Goal: Transaction & Acquisition: Purchase product/service

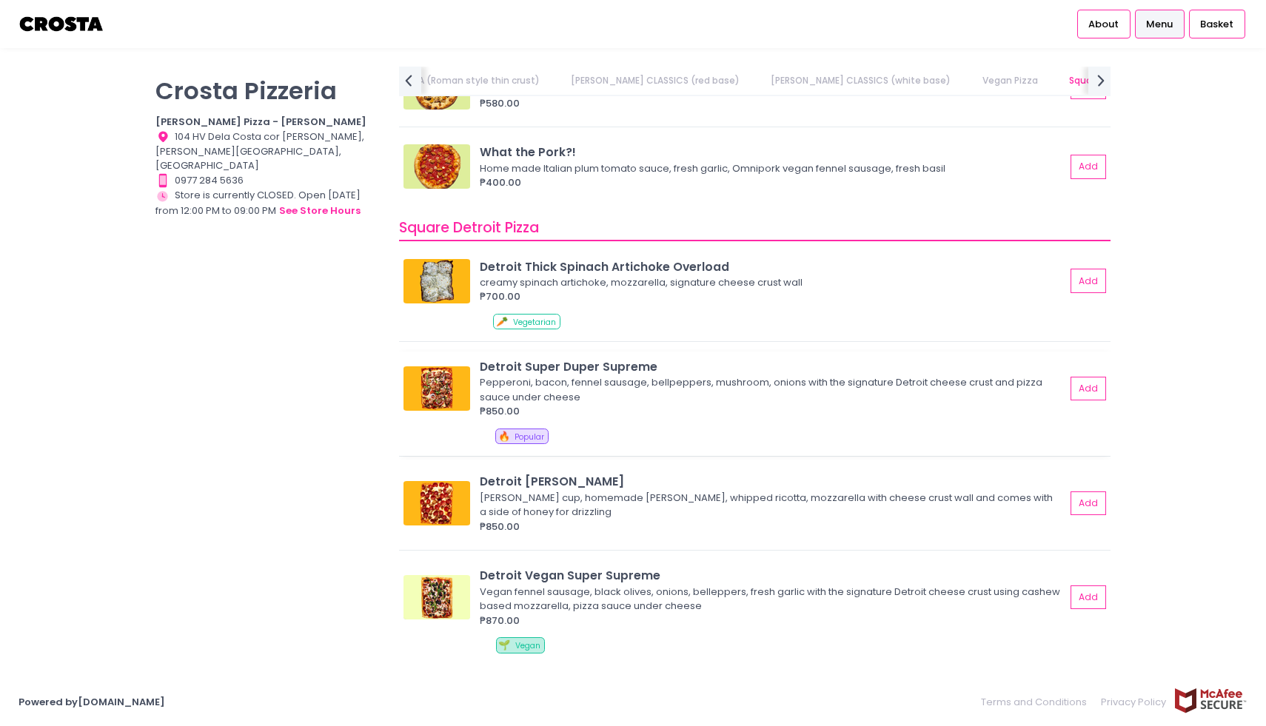
scroll to position [0, 459]
click at [1079, 384] on button "Add" at bounding box center [1089, 389] width 34 height 24
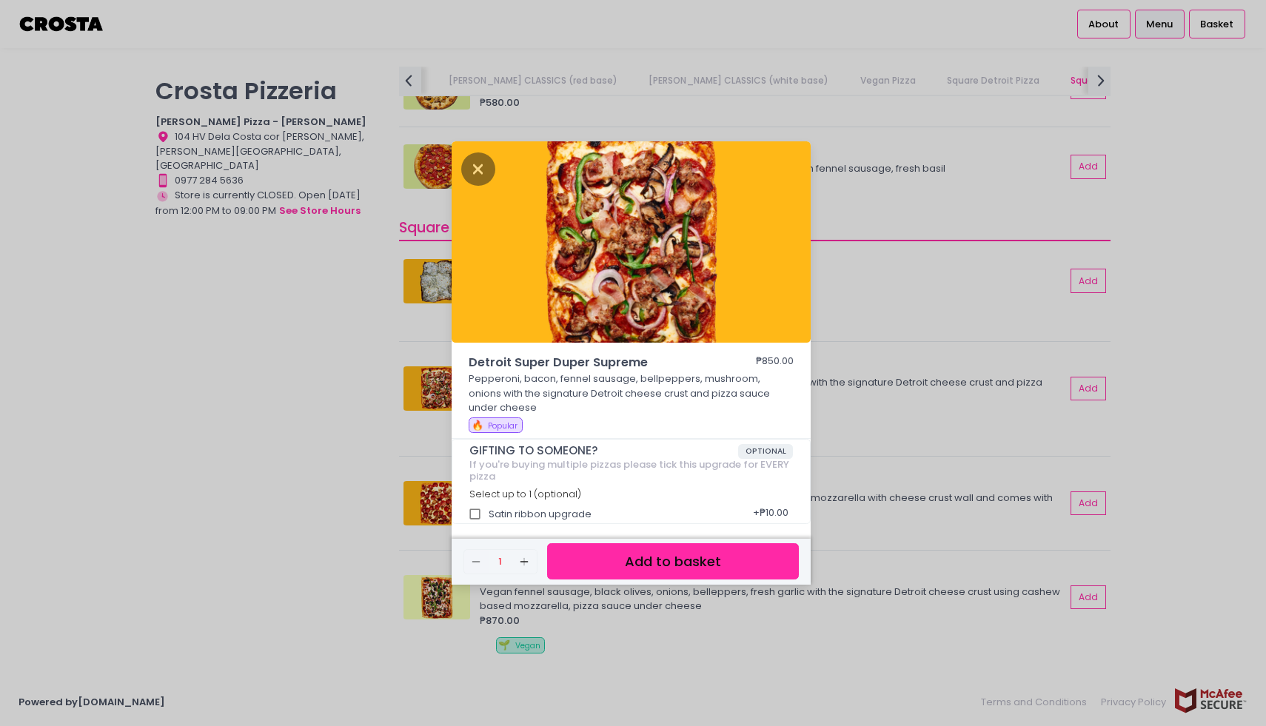
click at [633, 555] on button "Add to basket" at bounding box center [673, 562] width 252 height 36
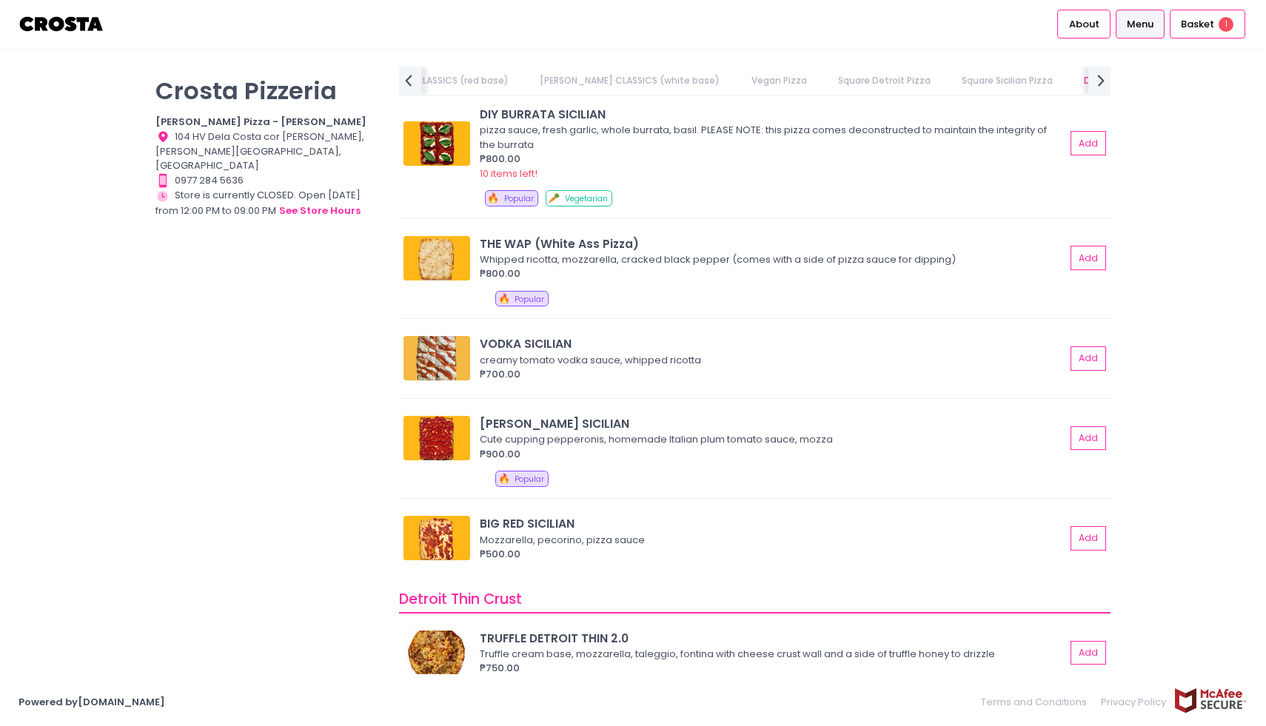
scroll to position [2077, 0]
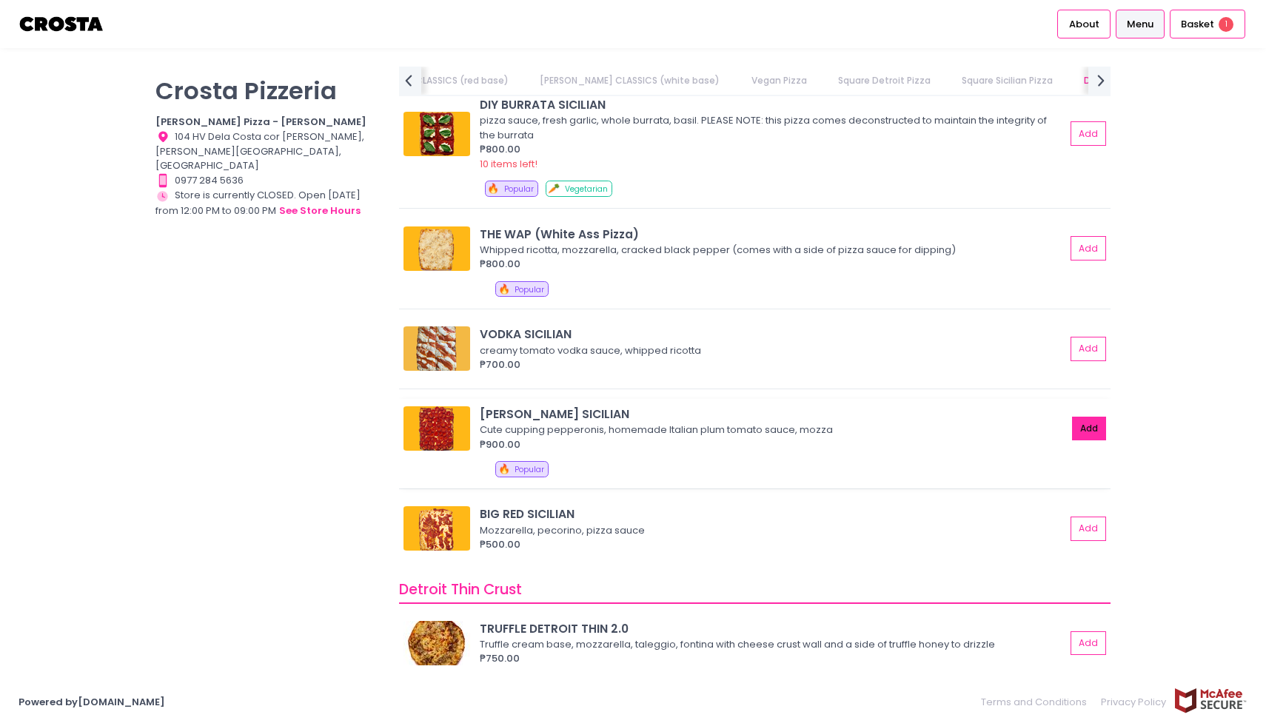
click at [1104, 430] on button "Add" at bounding box center [1089, 429] width 34 height 24
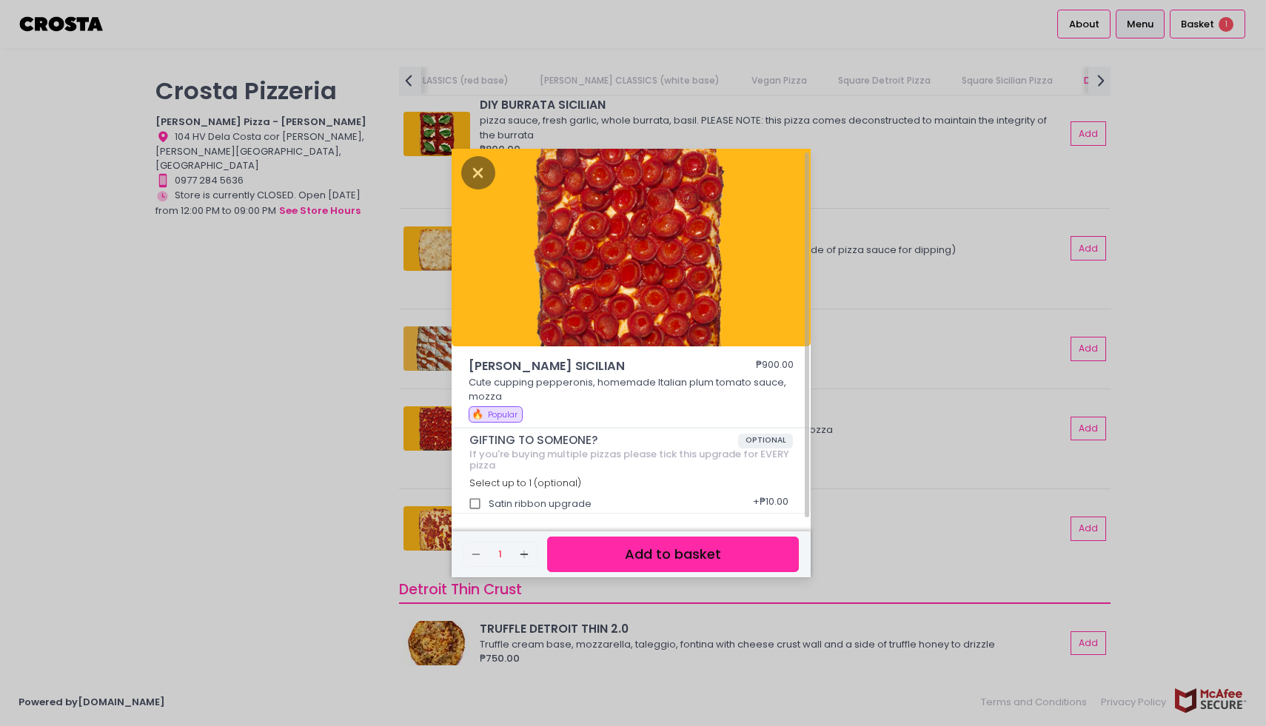
scroll to position [2, 0]
click at [609, 558] on button "Add to basket" at bounding box center [673, 555] width 252 height 36
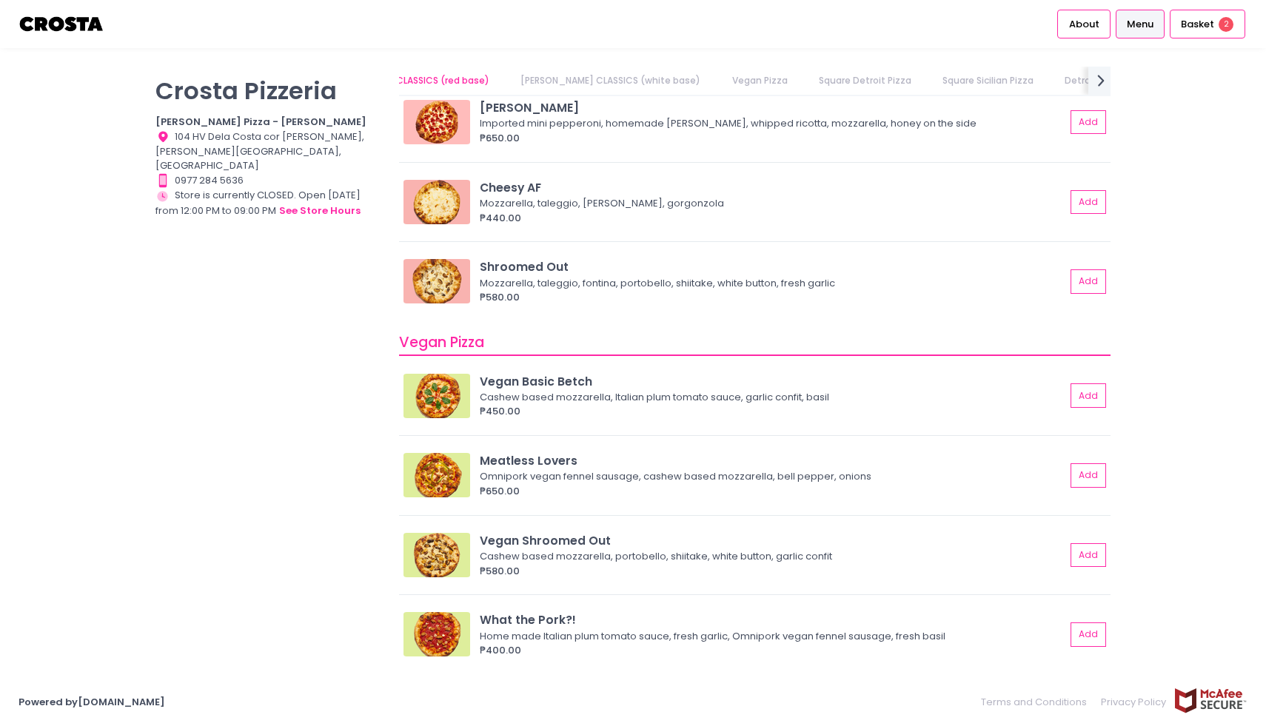
scroll to position [0, 0]
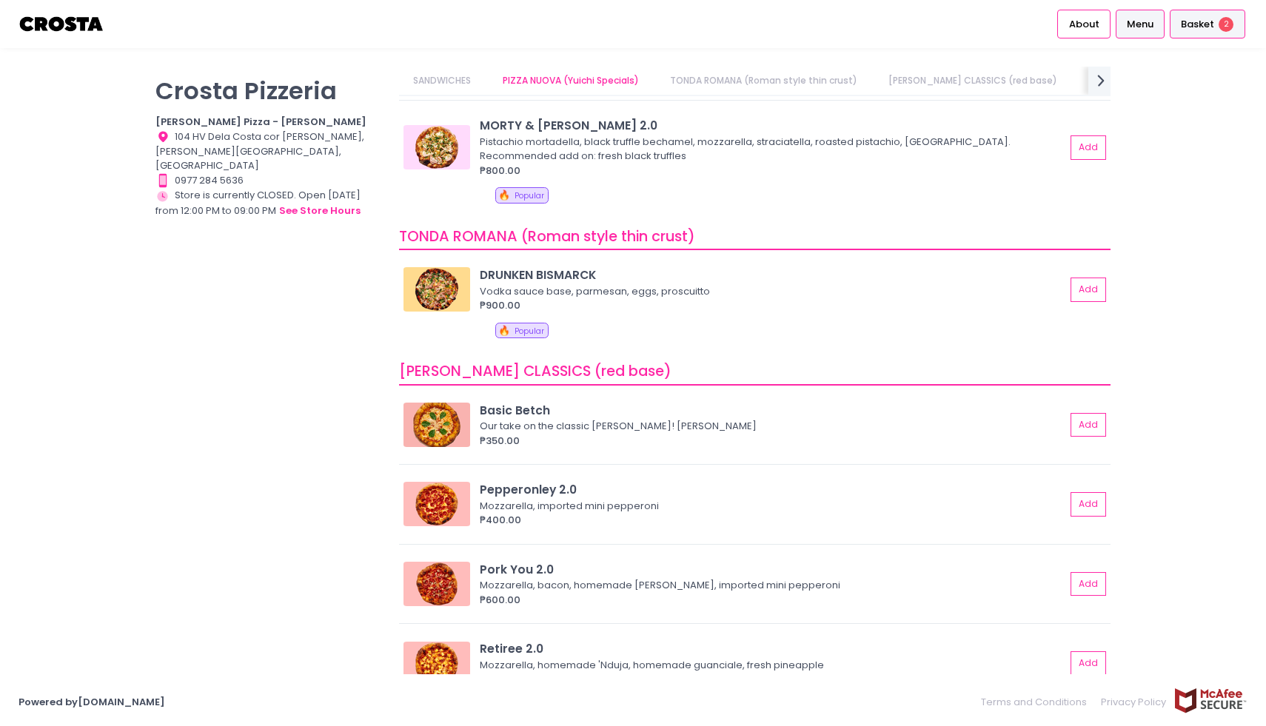
click at [1201, 31] on div "Basket 2" at bounding box center [1208, 24] width 76 height 29
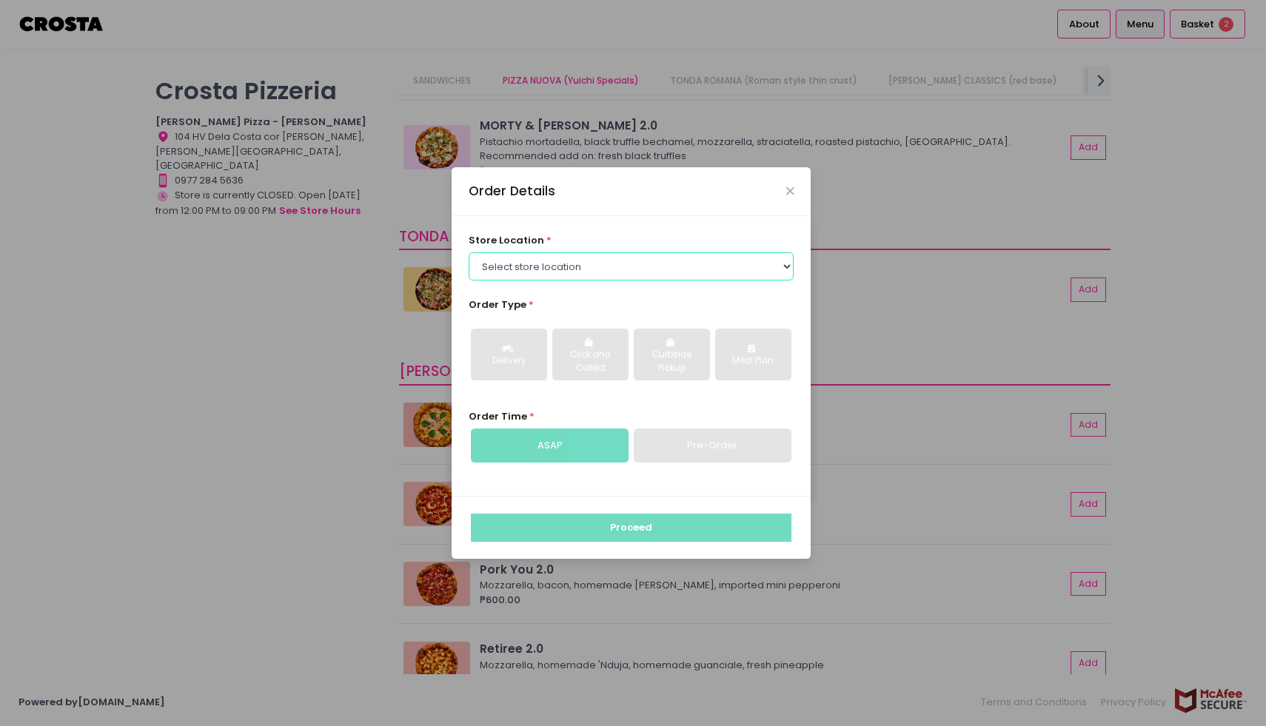
click at [539, 270] on select "Select store location [PERSON_NAME] Pizza - [PERSON_NAME] Pizza - [GEOGRAPHIC_D…" at bounding box center [632, 267] width 326 height 28
select select "5fabb2e53664a8677beaeb89"
click at [469, 253] on select "Select store location [PERSON_NAME] Pizza - [PERSON_NAME] Pizza - [GEOGRAPHIC_D…" at bounding box center [632, 267] width 326 height 28
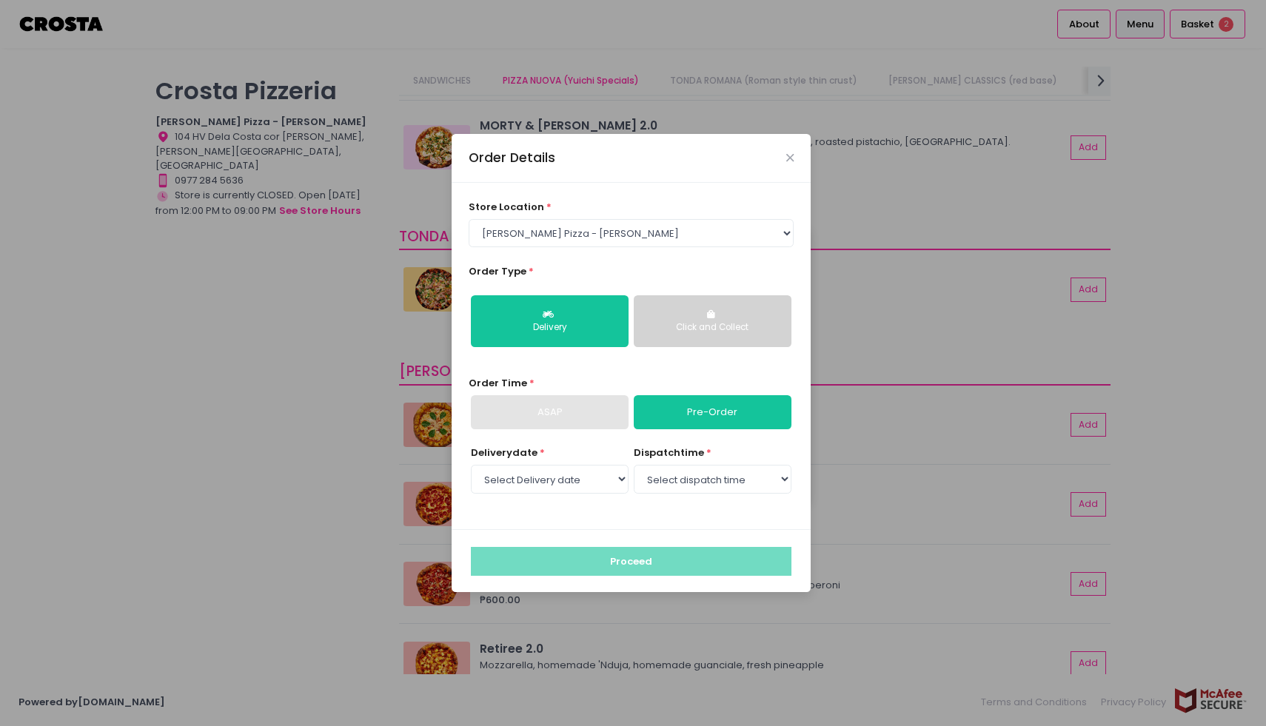
click at [692, 318] on button "Click and Collect" at bounding box center [713, 321] width 158 height 52
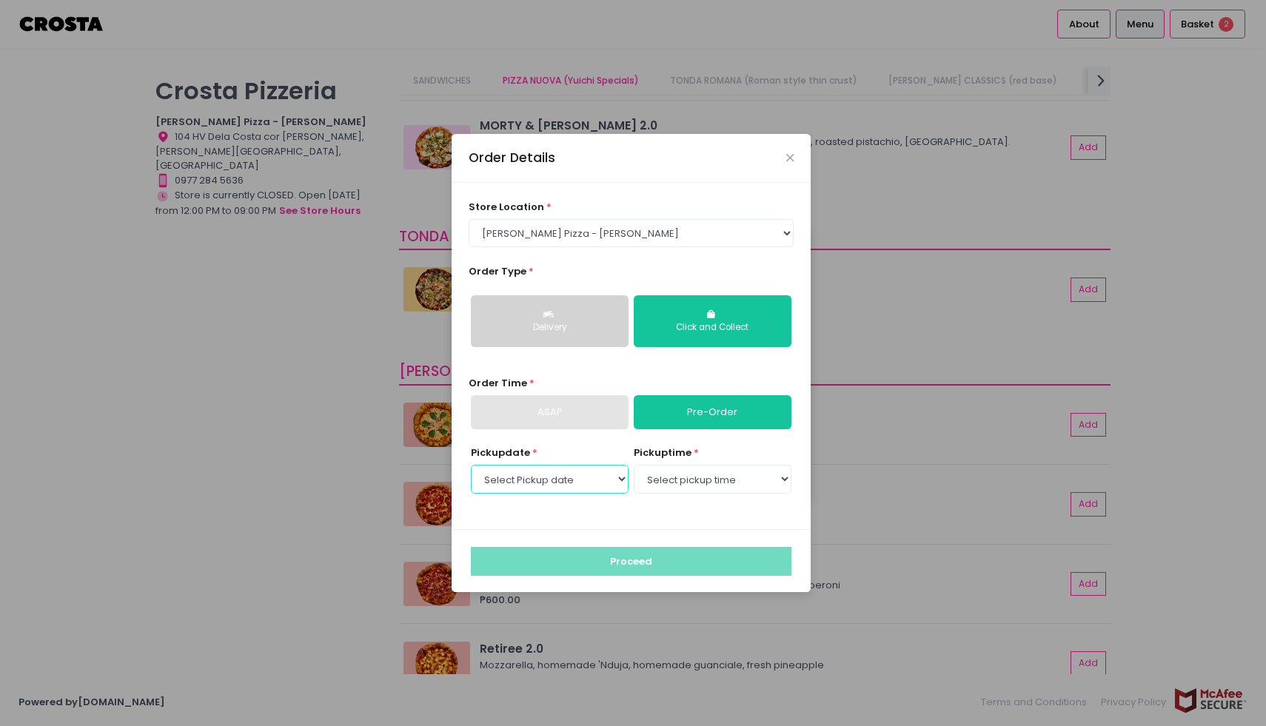
click at [572, 484] on select "Select Pickup date [DATE] [DATE] [DATE] [DATE] [DATE] [DATE]" at bounding box center [550, 479] width 158 height 28
select select "[DATE]"
click at [471, 465] on select "Select Pickup date [DATE] [DATE] [DATE] [DATE] [DATE] [DATE]" at bounding box center [550, 479] width 158 height 28
click at [717, 481] on select "Select pickup time 12:00 PM - 12:30 PM 12:30 PM - 01:00 PM 01:00 PM - 01:30 PM …" at bounding box center [713, 479] width 158 height 28
select select "12:30"
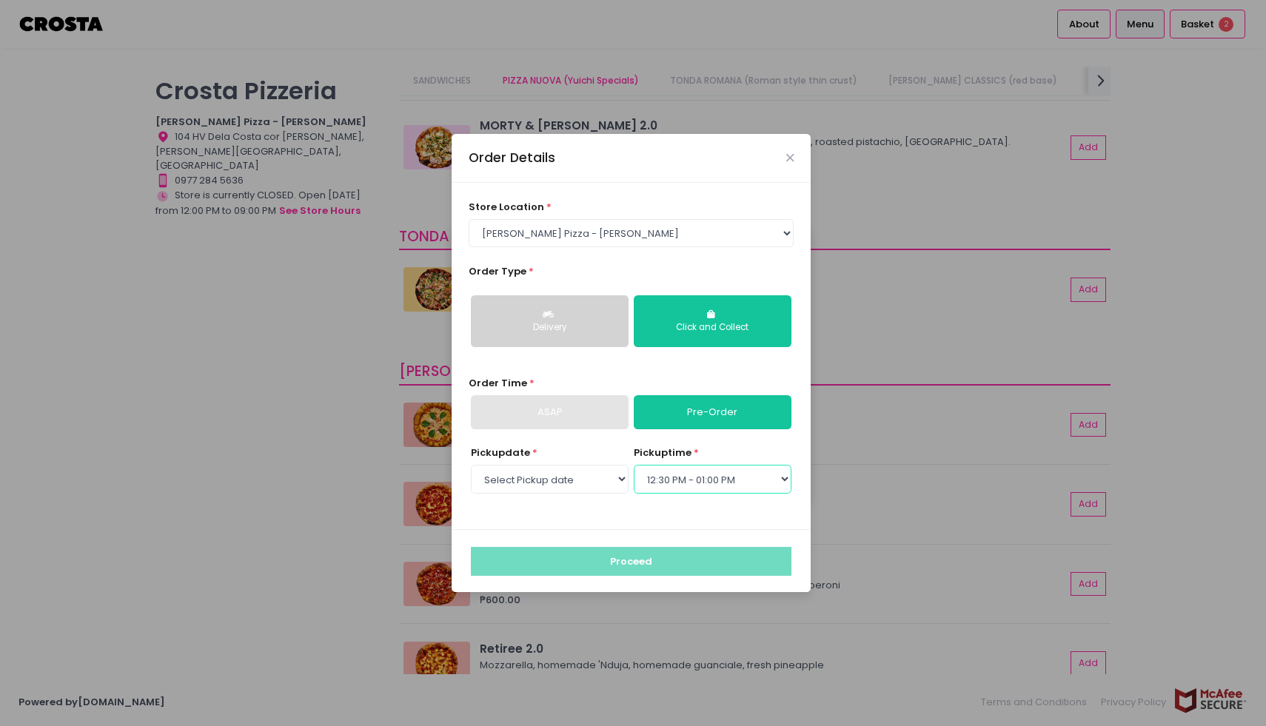
click at [634, 465] on select "Select pickup time 12:00 PM - 12:30 PM 12:30 PM - 01:00 PM 01:00 PM - 01:30 PM …" at bounding box center [713, 479] width 158 height 28
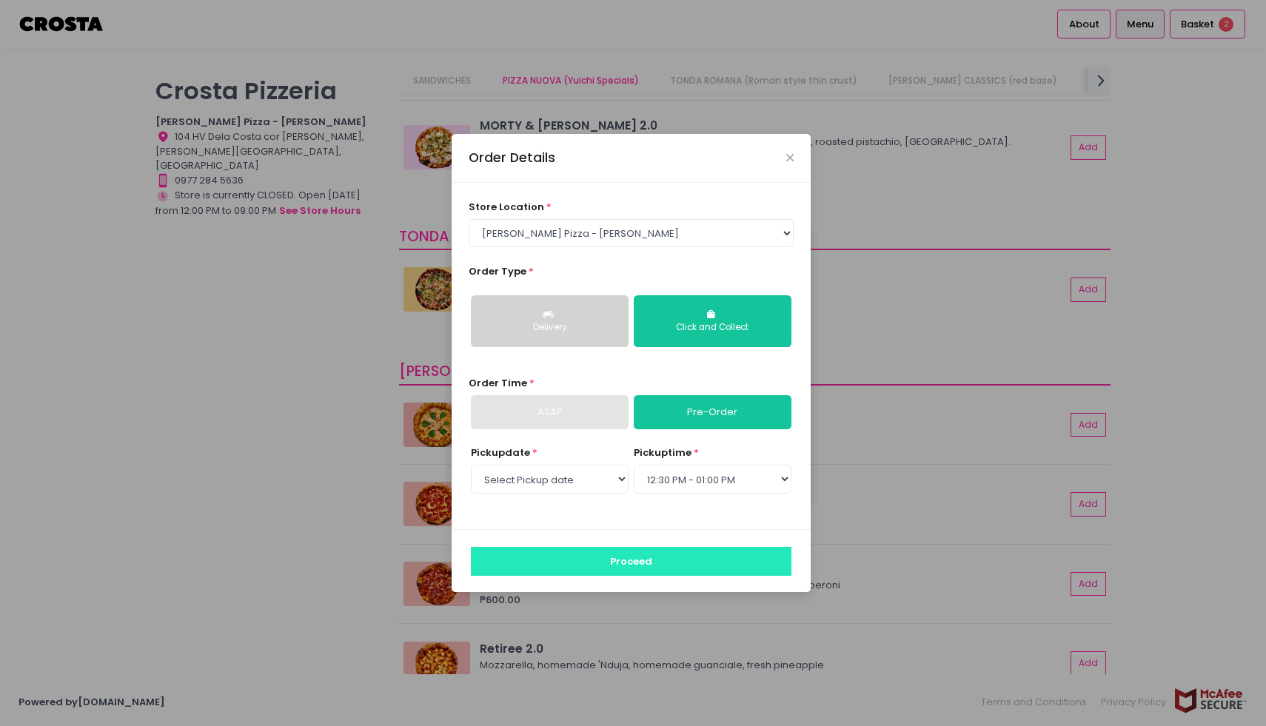
click at [574, 557] on button "Proceed" at bounding box center [631, 561] width 321 height 28
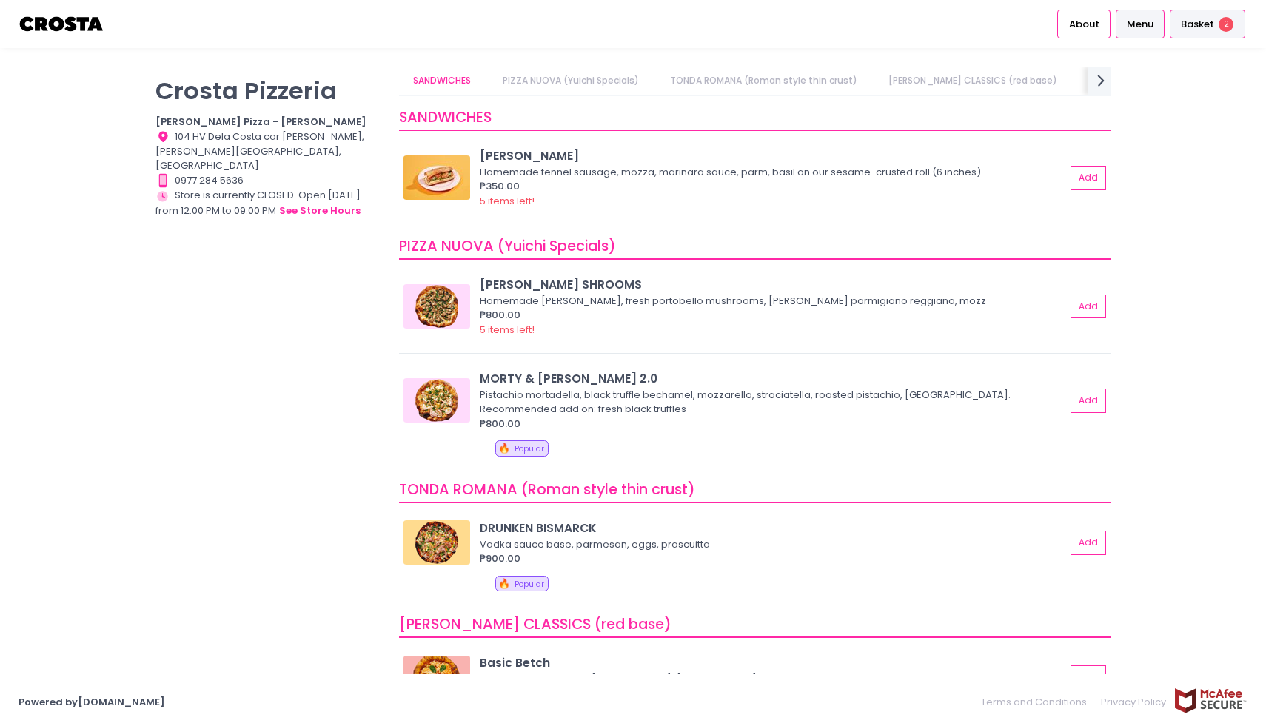
click at [1208, 21] on span "Basket" at bounding box center [1197, 24] width 33 height 15
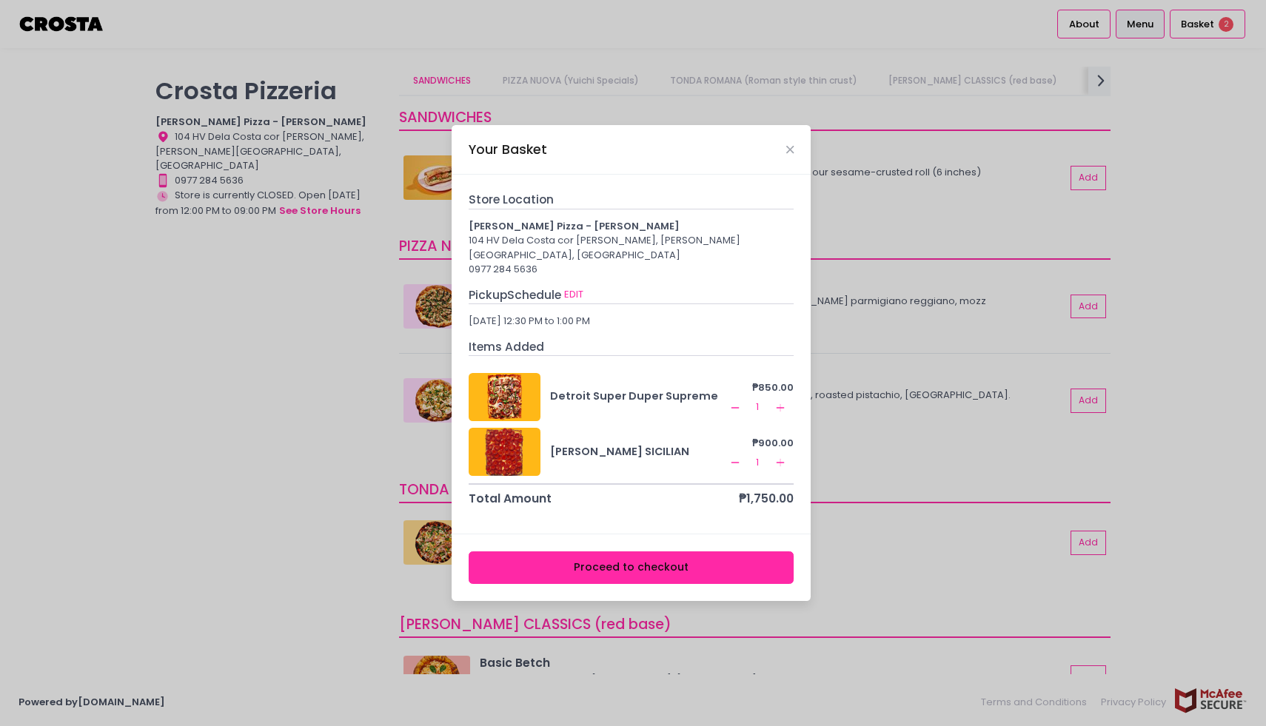
click at [591, 567] on button "Proceed to checkout" at bounding box center [632, 568] width 326 height 33
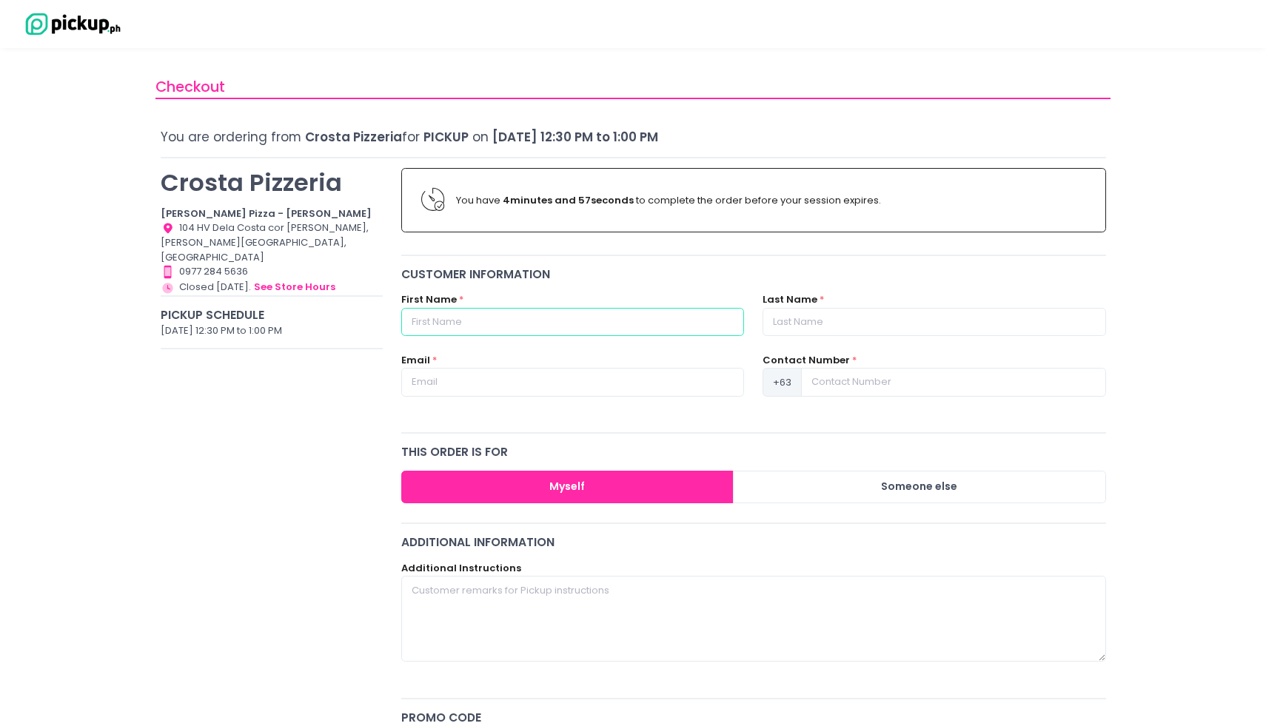
click at [567, 314] on input "text" at bounding box center [572, 322] width 343 height 28
type input "Boom"
type input "Catangui"
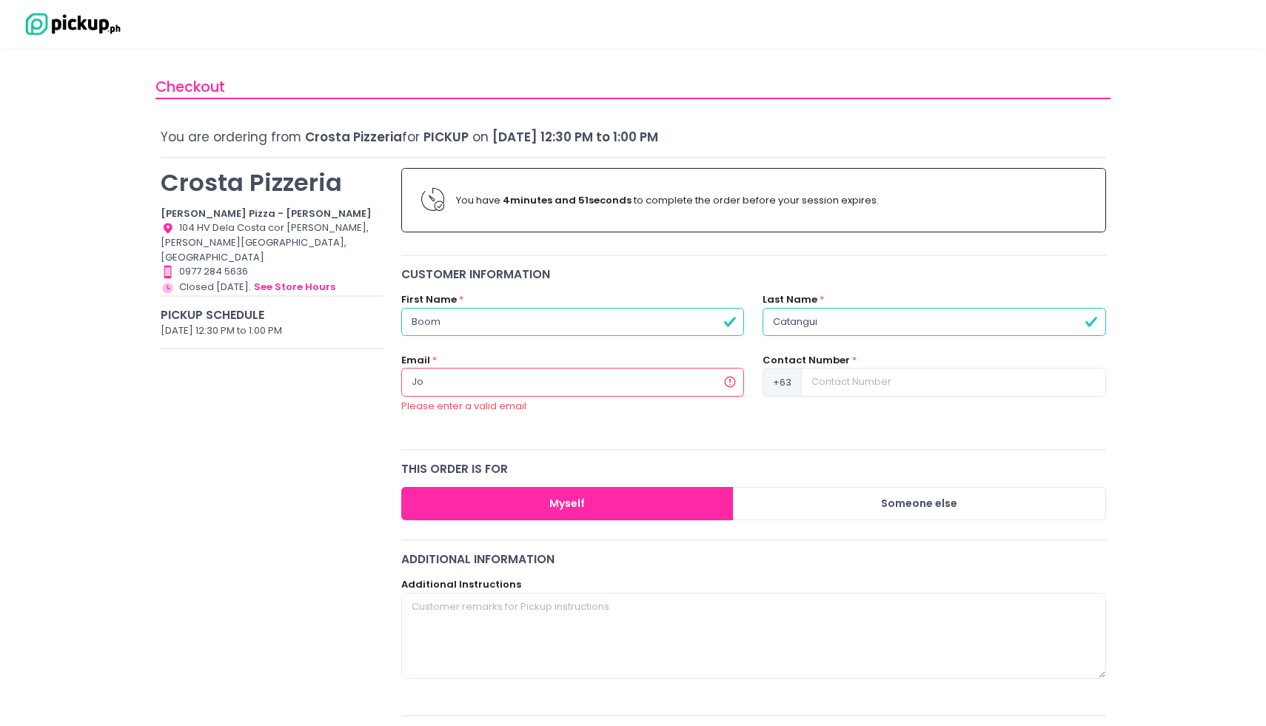
type input "J"
type input "[EMAIL_ADDRESS][DOMAIN_NAME]"
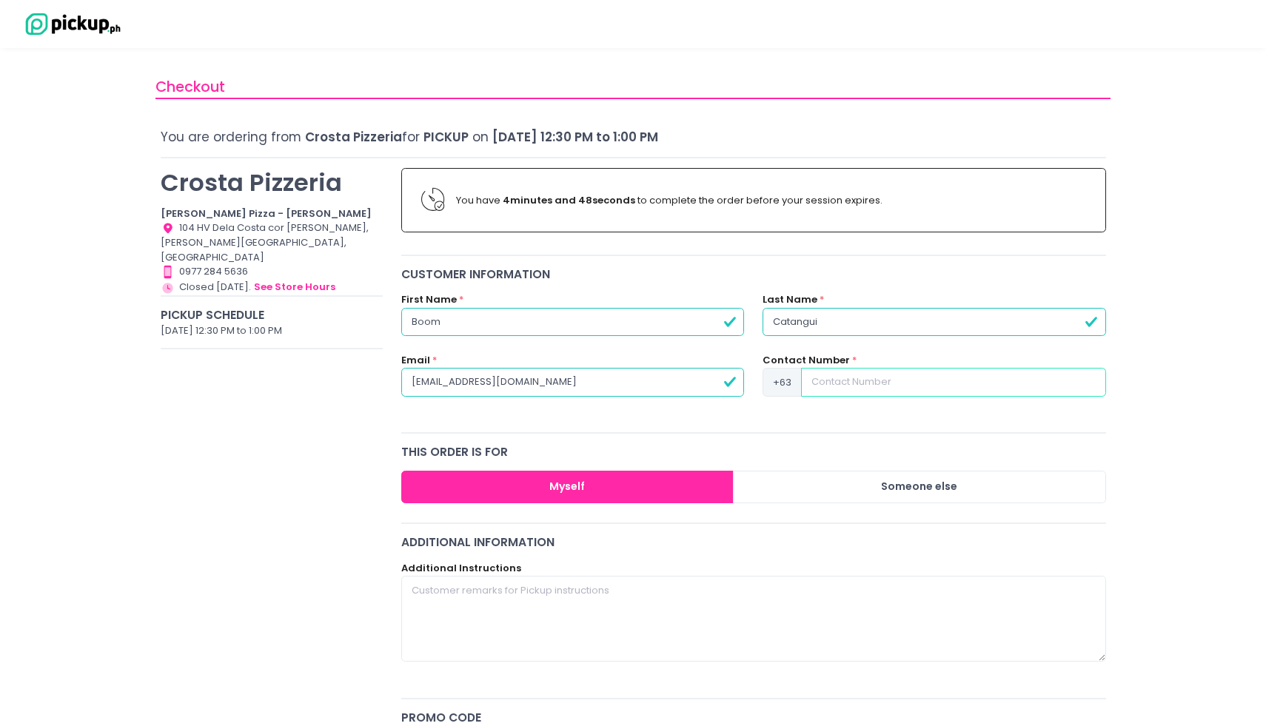
click at [838, 385] on input at bounding box center [953, 382] width 304 height 28
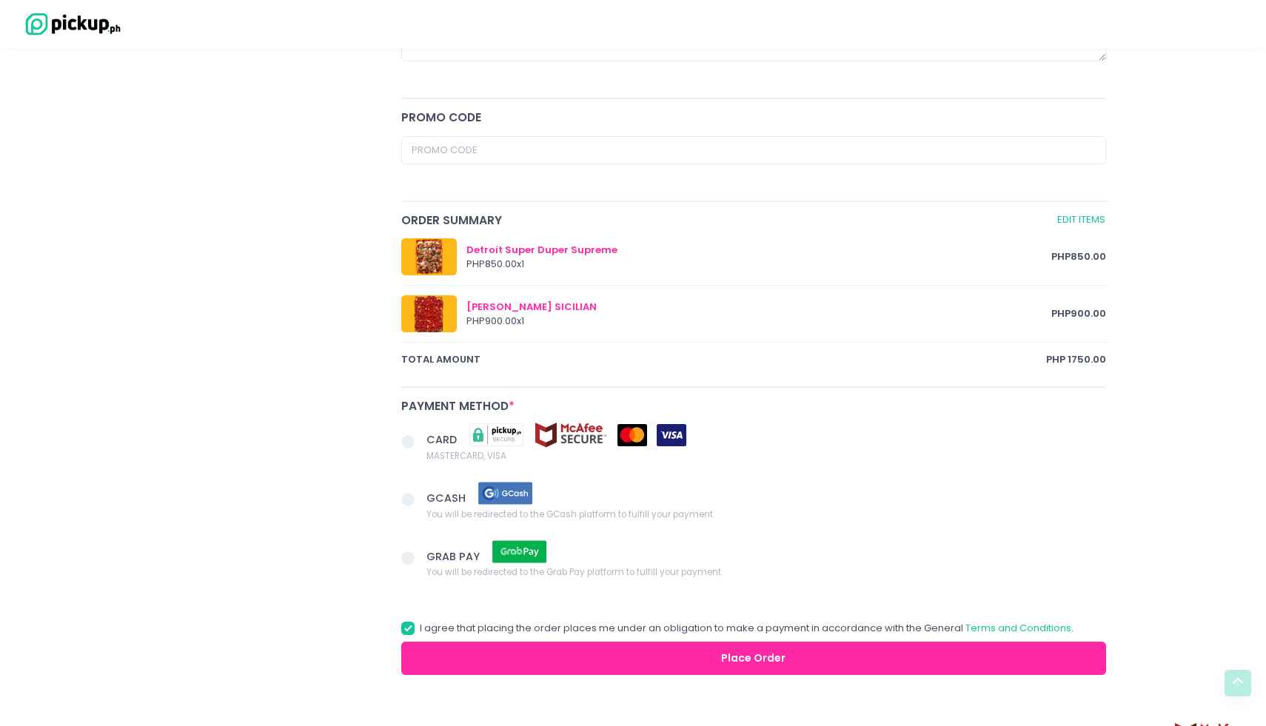
scroll to position [611, 0]
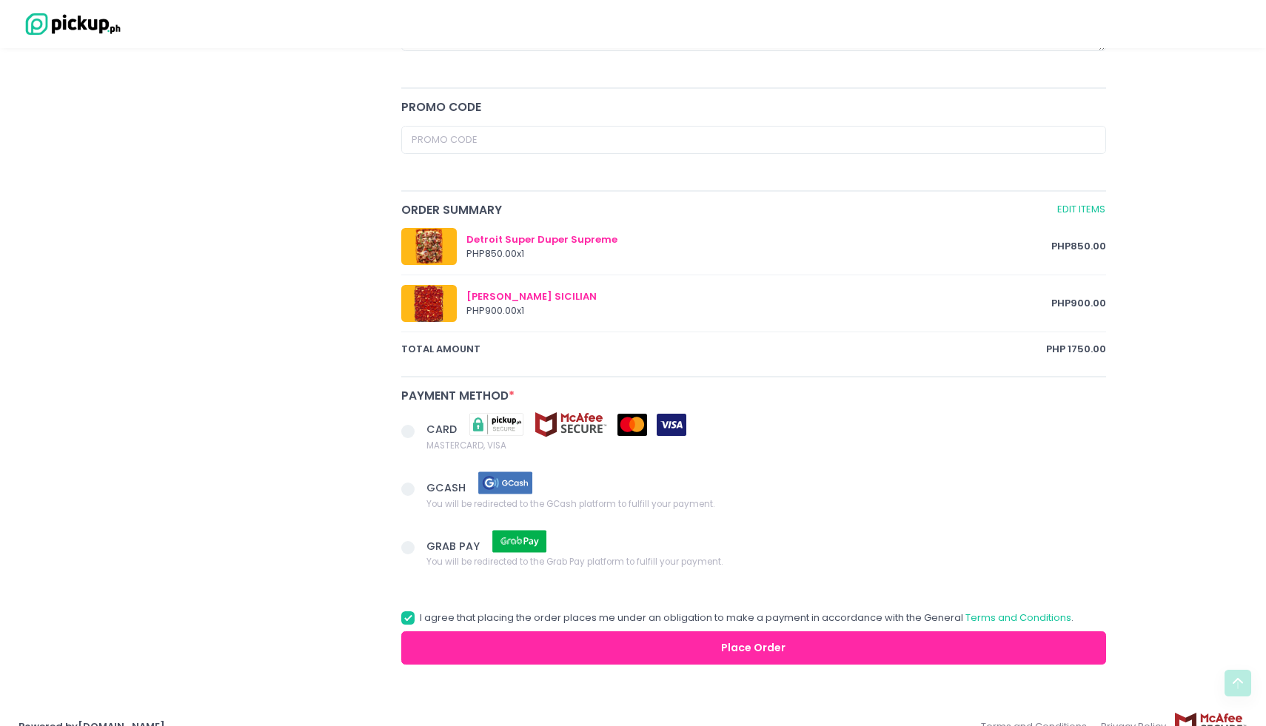
type input "9177098249"
click at [407, 432] on span at bounding box center [407, 431] width 13 height 13
click at [420, 432] on input "CARD MASTERCARD, VISA" at bounding box center [425, 429] width 10 height 10
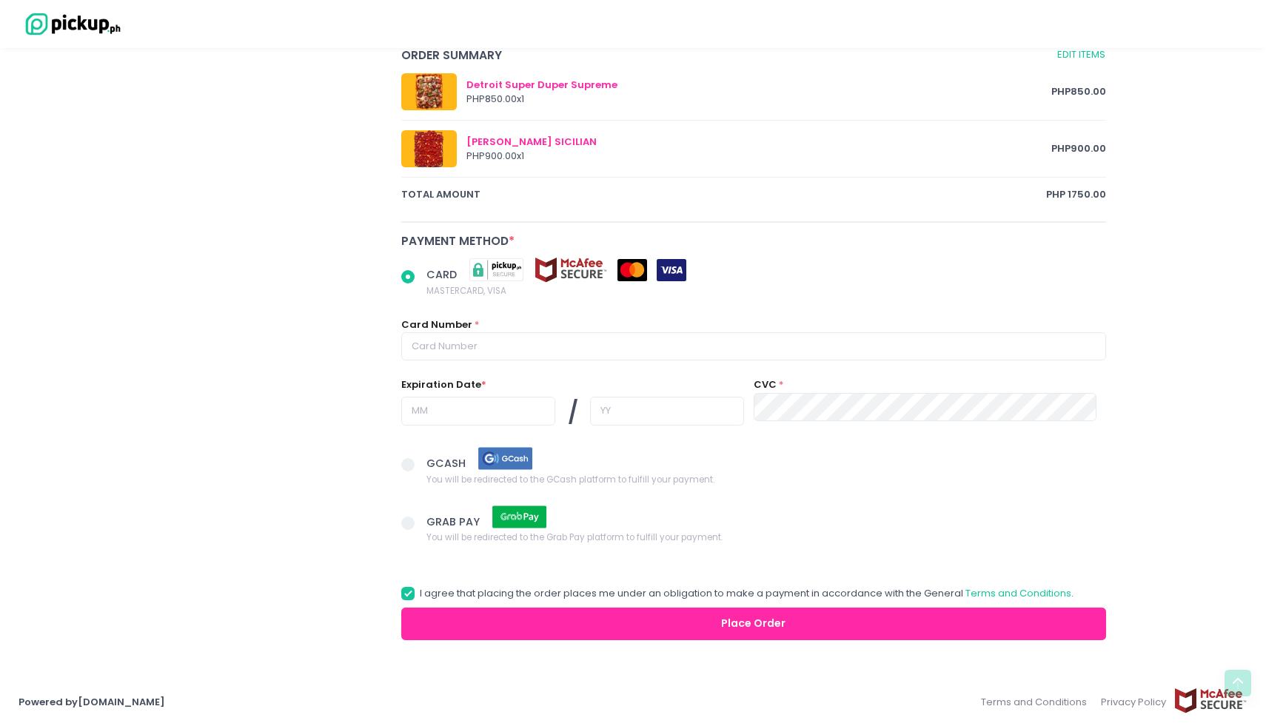
scroll to position [766, 0]
click at [458, 344] on input "text" at bounding box center [753, 346] width 705 height 28
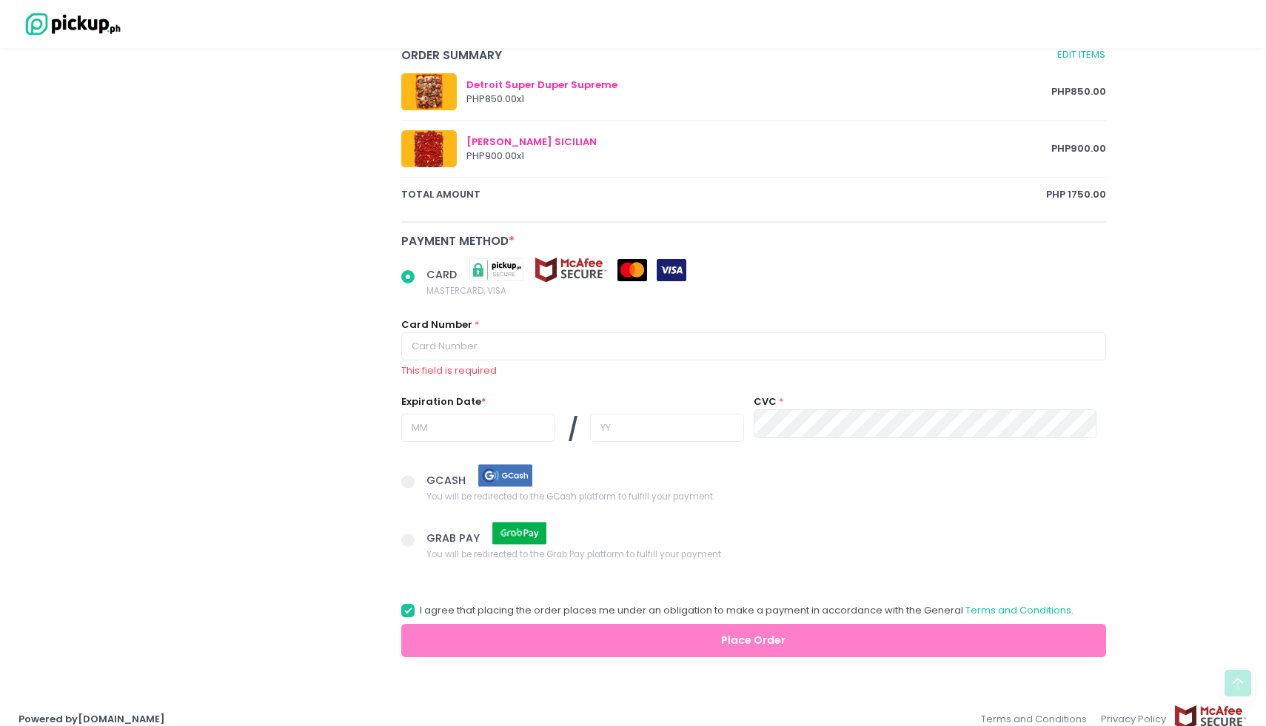
radio input "true"
click at [563, 335] on input "text" at bounding box center [753, 346] width 705 height 28
type input "[CREDIT_CARD_NUMBER]"
type input "08"
type input "30"
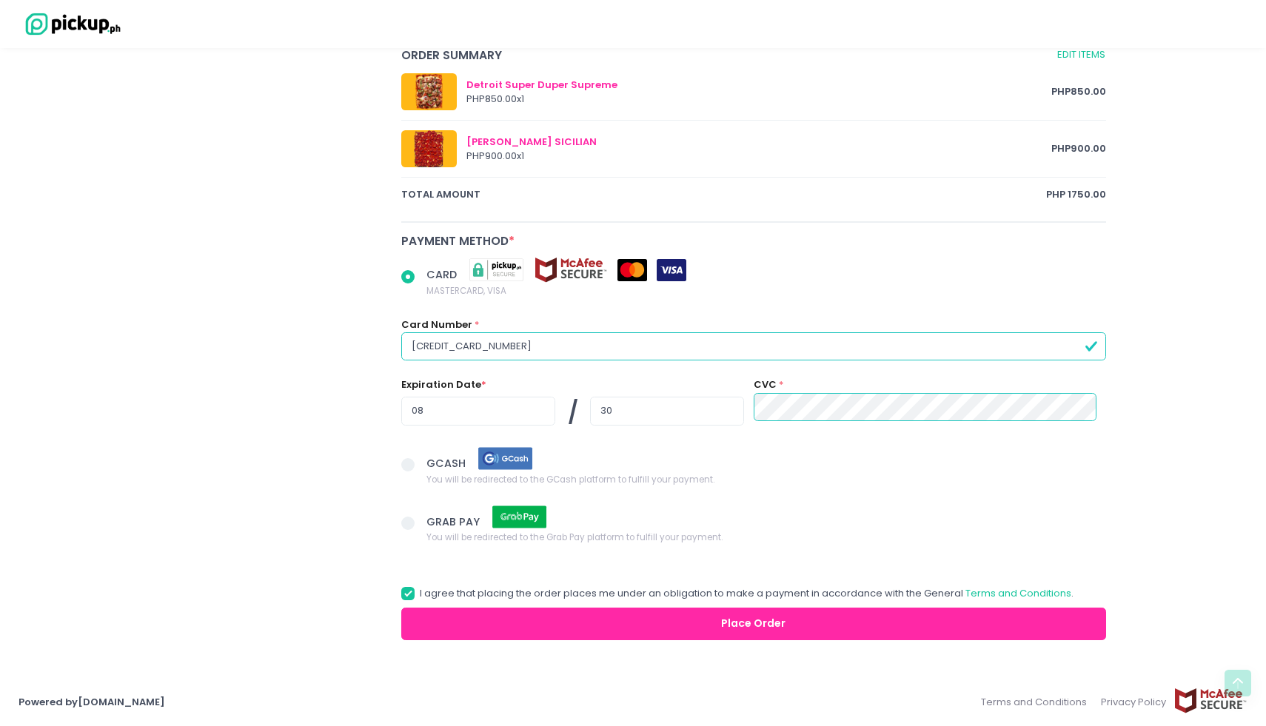
click at [538, 608] on button "Place Order" at bounding box center [753, 624] width 705 height 33
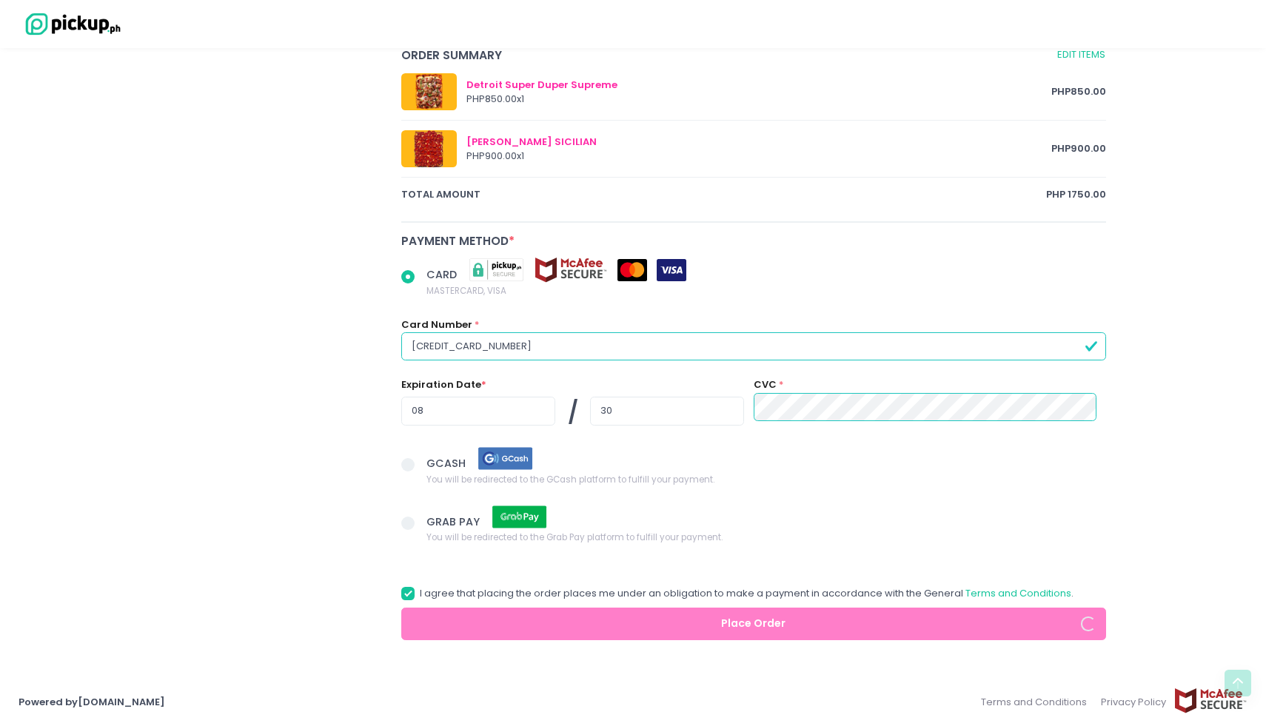
radio input "true"
